Goal: Transaction & Acquisition: Book appointment/travel/reservation

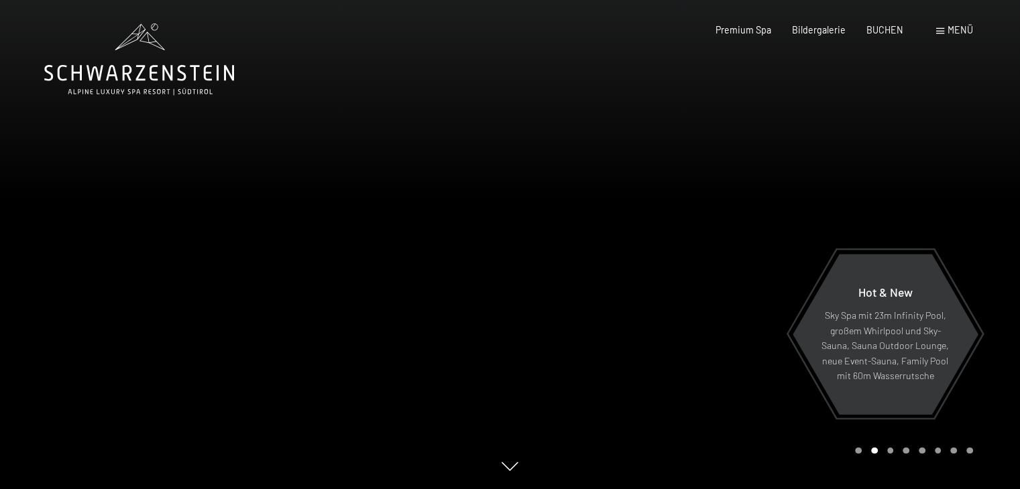
click at [952, 27] on span "Menü" at bounding box center [959, 29] width 25 height 11
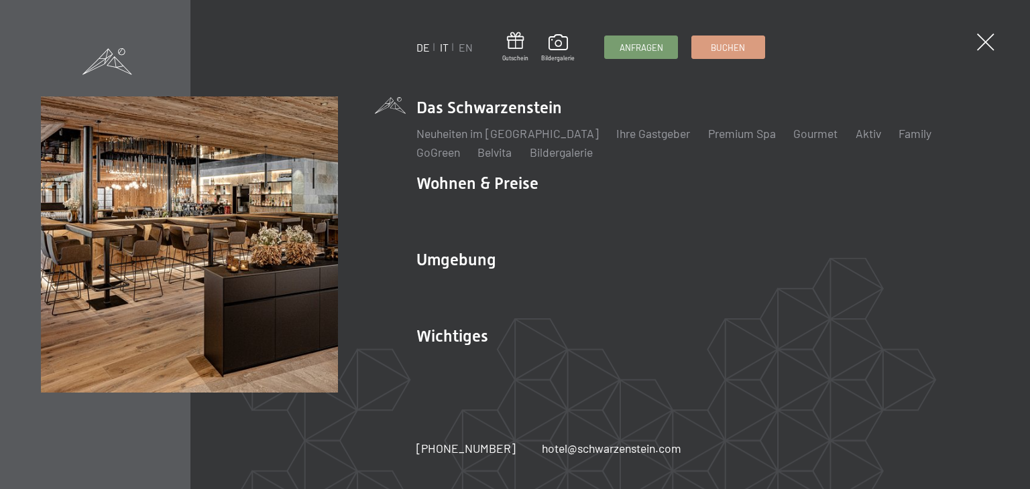
click at [444, 46] on link "IT" at bounding box center [444, 47] width 9 height 13
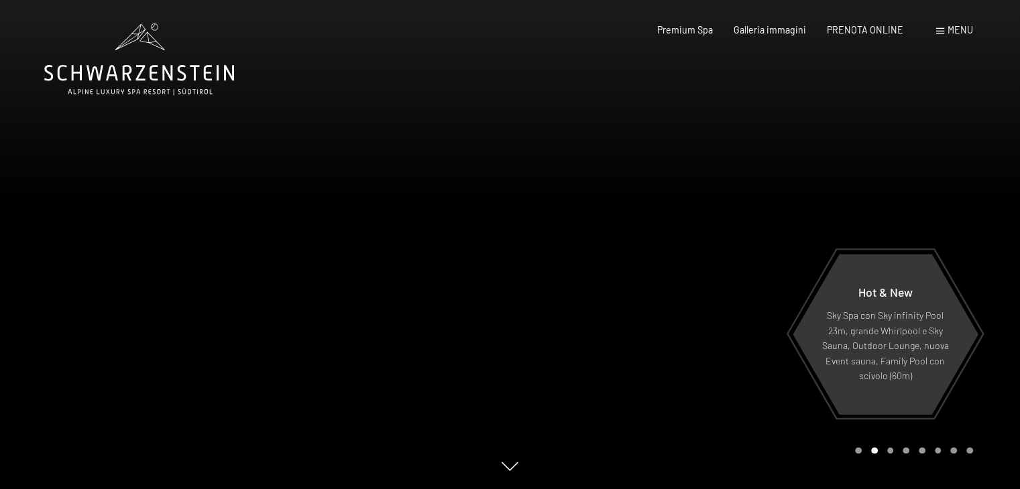
click at [895, 35] on div "Premium Spa Galleria immagini PRENOTA ONLINE" at bounding box center [769, 29] width 308 height 13
click at [890, 29] on span "PRENOTA ONLINE" at bounding box center [865, 27] width 76 height 11
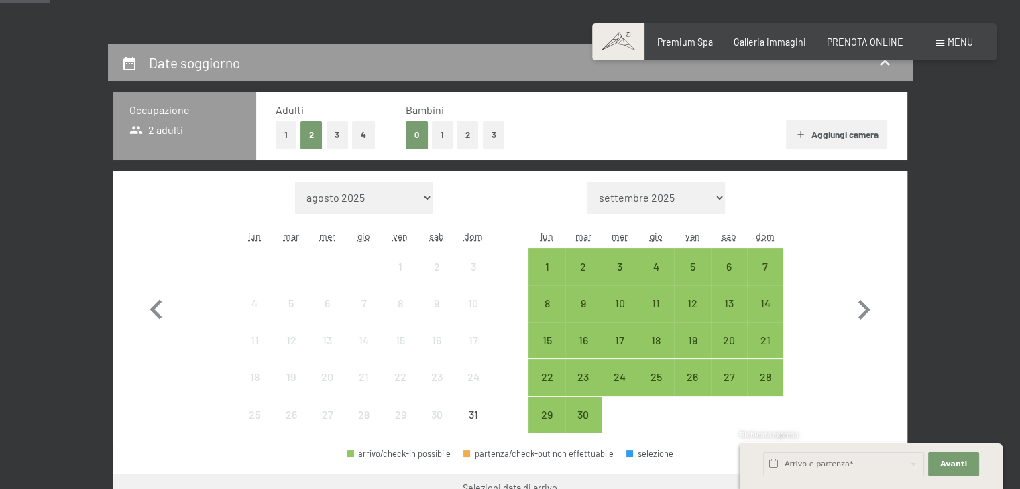
scroll to position [268, 0]
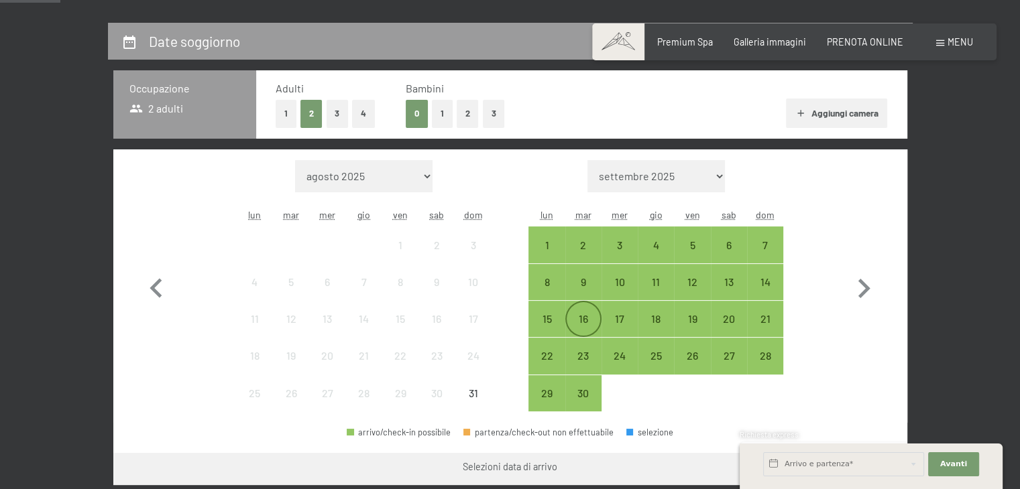
click at [583, 317] on div "16" at bounding box center [583, 331] width 34 height 34
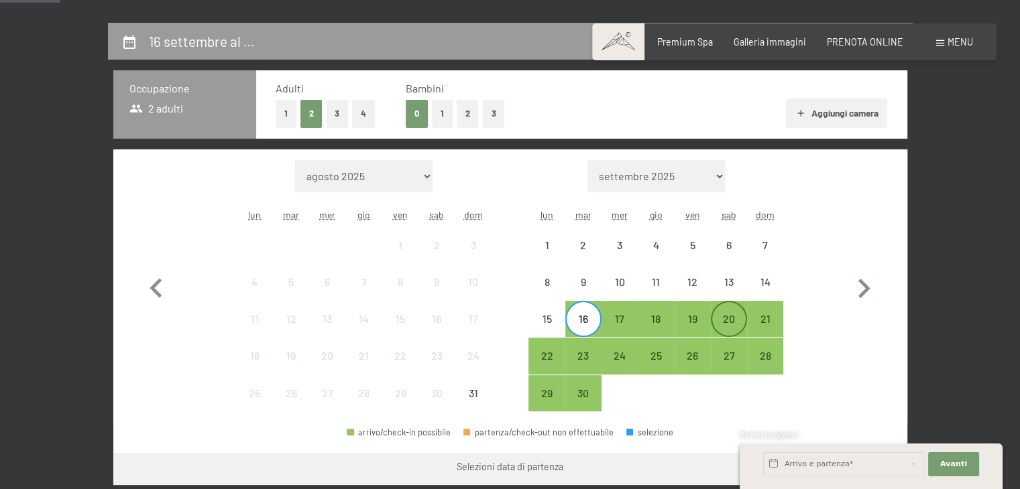
click at [731, 317] on div "20" at bounding box center [729, 331] width 34 height 34
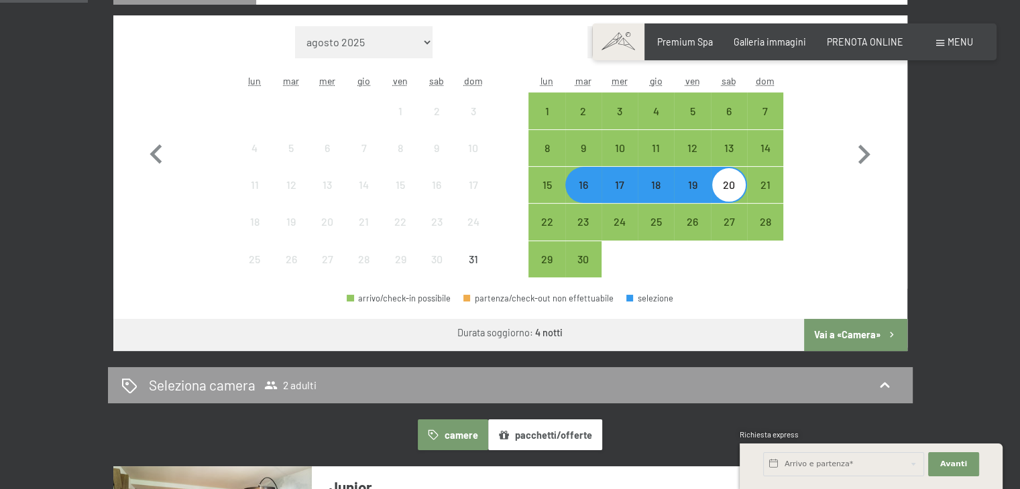
scroll to position [469, 0]
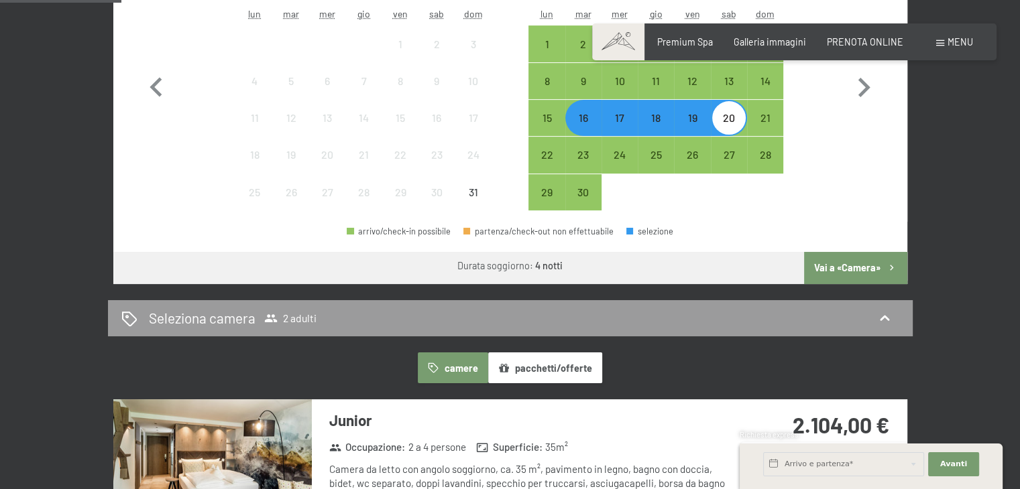
click at [850, 263] on button "Vai a «Camera»" at bounding box center [855, 268] width 103 height 32
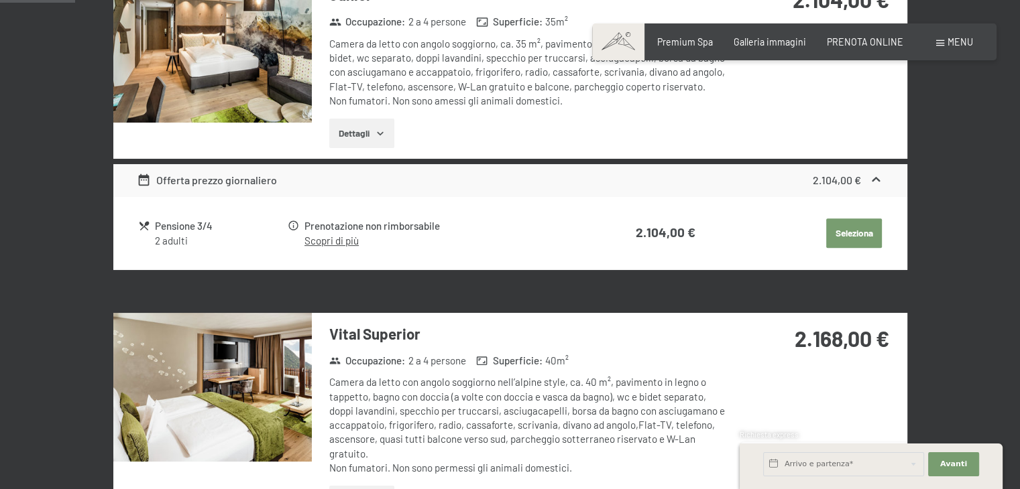
scroll to position [290, 0]
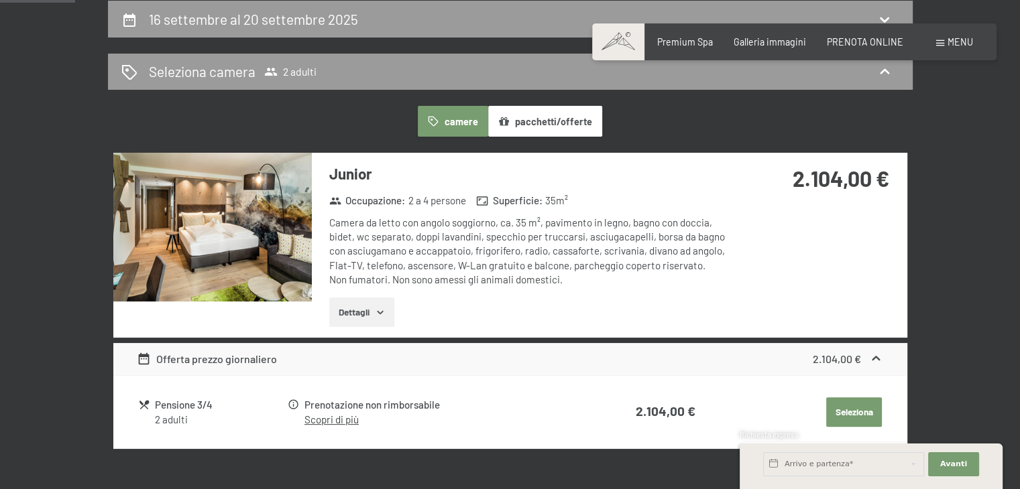
click at [376, 312] on icon "button" at bounding box center [380, 312] width 11 height 11
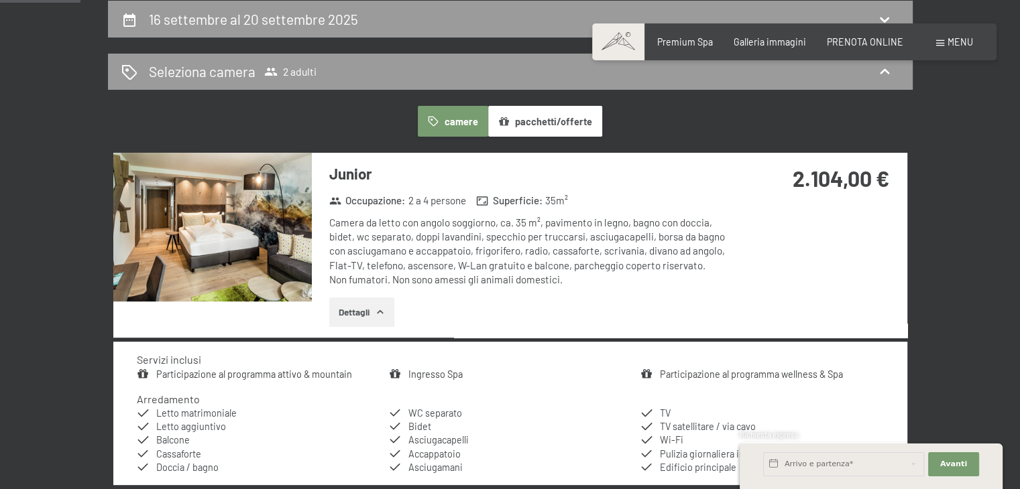
click at [245, 235] on img at bounding box center [212, 227] width 198 height 149
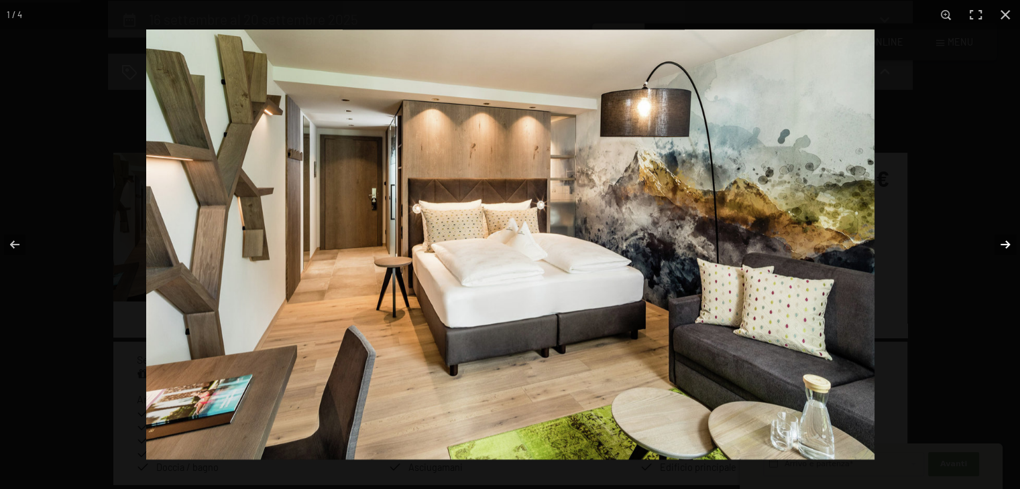
click at [1007, 245] on button "button" at bounding box center [996, 244] width 47 height 67
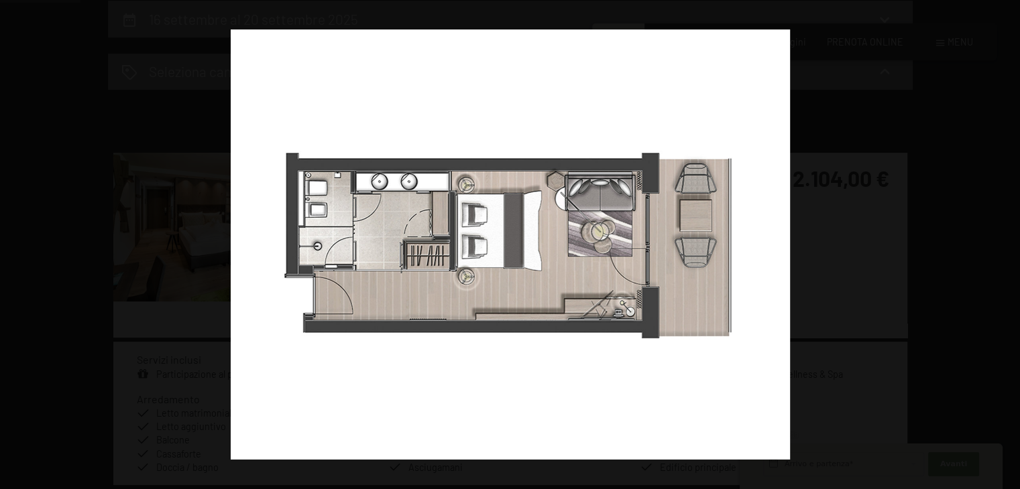
click at [1007, 245] on button "button" at bounding box center [996, 244] width 47 height 67
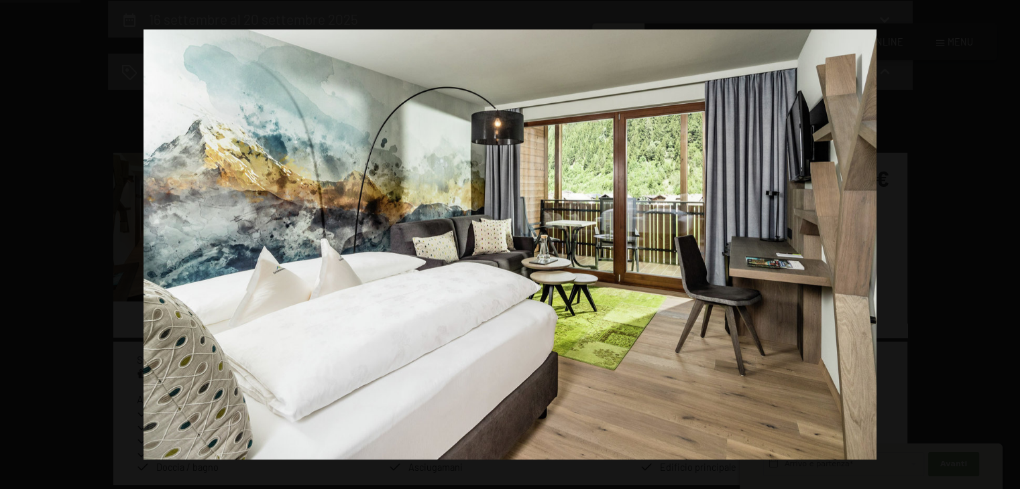
click at [1007, 245] on button "button" at bounding box center [996, 244] width 47 height 67
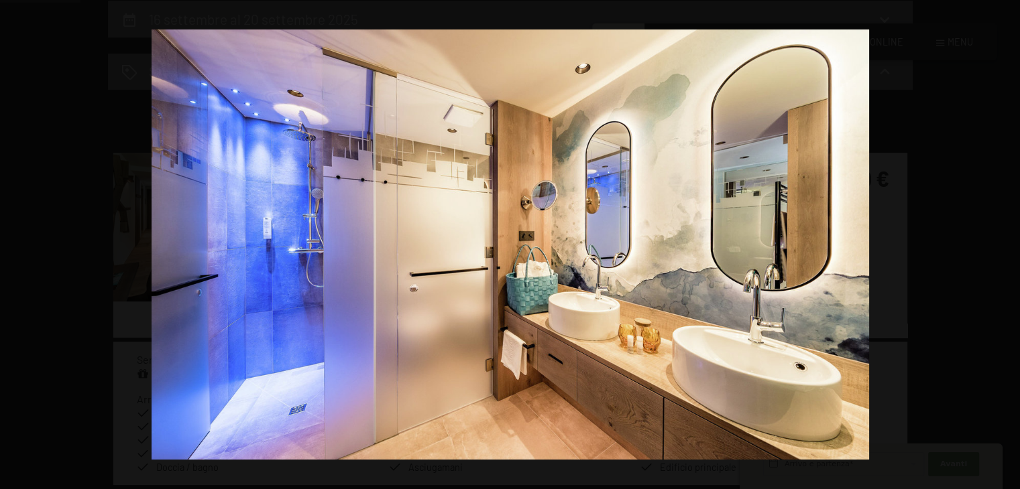
click at [1007, 245] on button "button" at bounding box center [996, 244] width 47 height 67
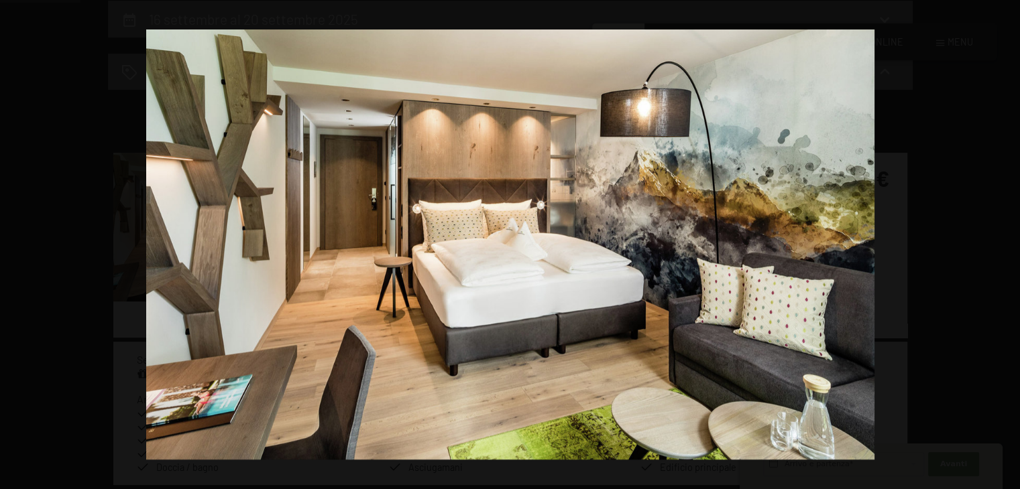
click at [1007, 245] on button "button" at bounding box center [996, 244] width 47 height 67
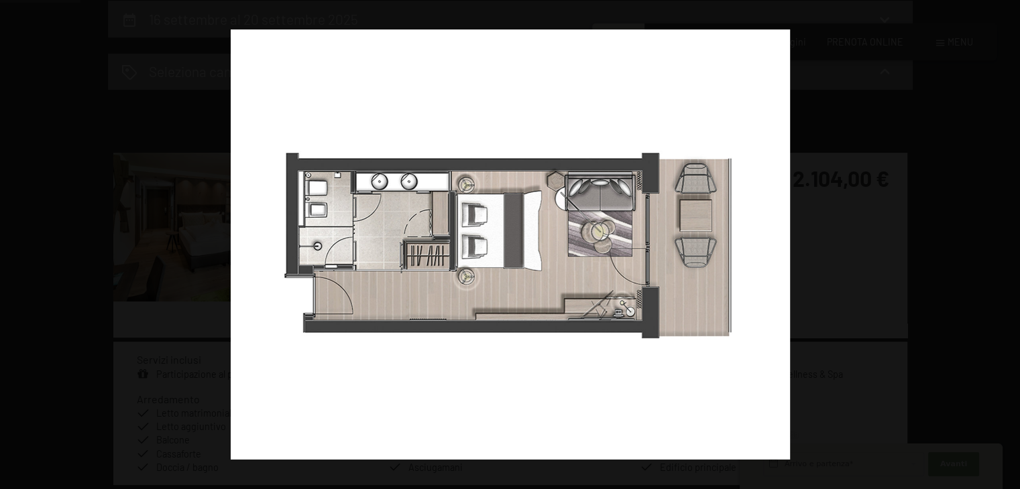
click at [1007, 245] on button "button" at bounding box center [996, 244] width 47 height 67
